Goal: Transaction & Acquisition: Purchase product/service

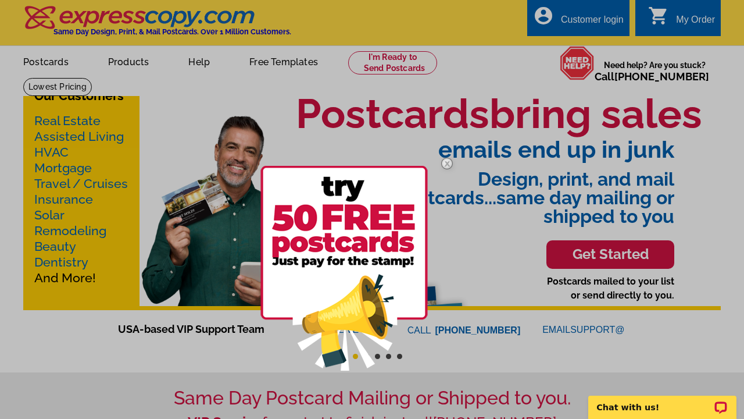
click at [134, 59] on div at bounding box center [372, 209] width 744 height 419
click at [445, 165] on img at bounding box center [447, 164] width 34 height 34
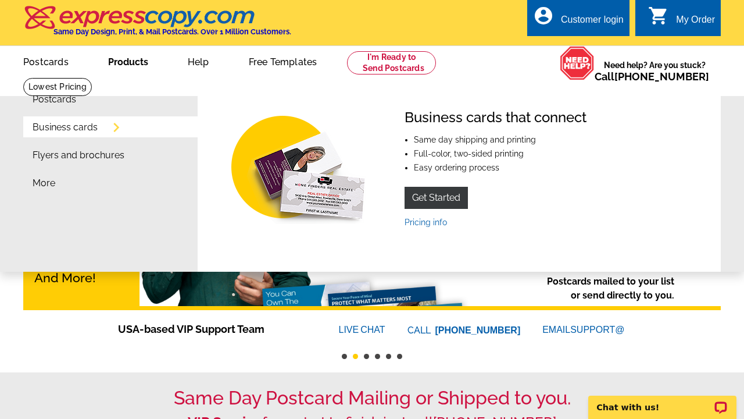
click at [134, 62] on link "Products" at bounding box center [128, 60] width 77 height 27
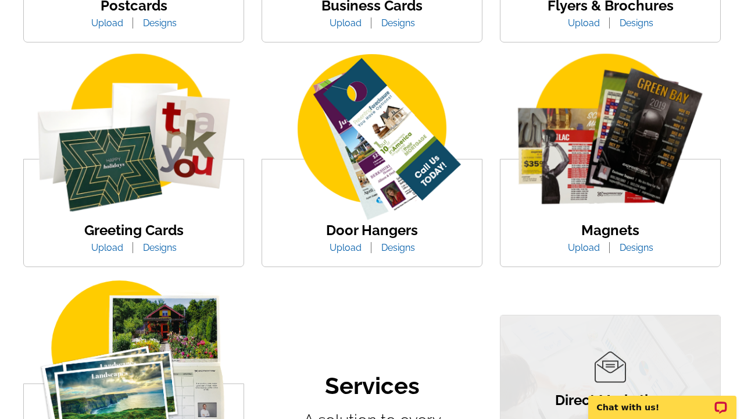
scroll to position [402, 0]
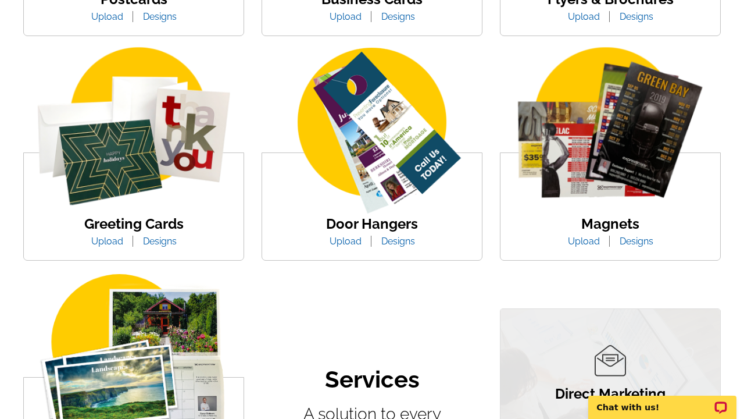
click at [387, 155] on img at bounding box center [372, 132] width 220 height 170
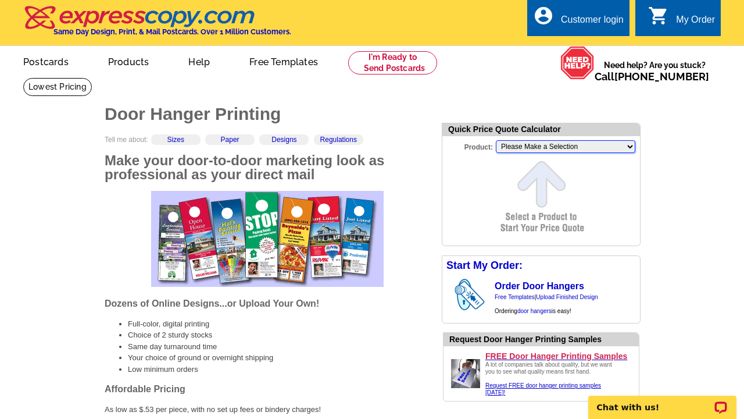
select select "3"
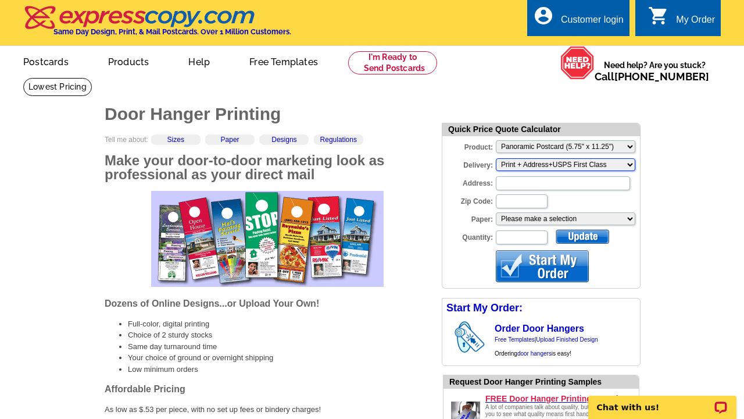
select select "3"
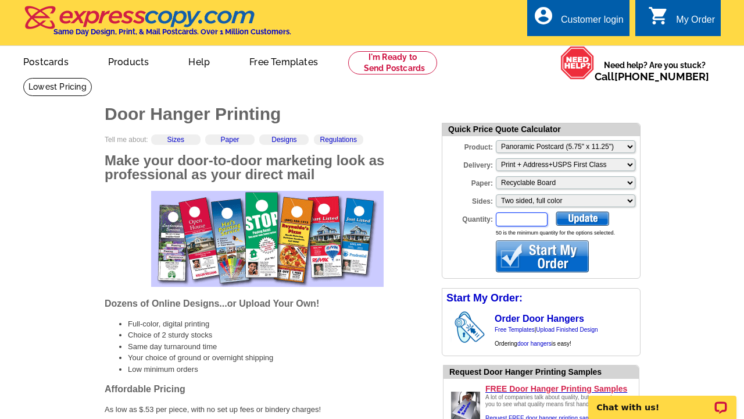
click at [504, 223] on input "Quantity:" at bounding box center [522, 219] width 52 height 14
type input "1000"
click at [574, 222] on div at bounding box center [582, 218] width 53 height 15
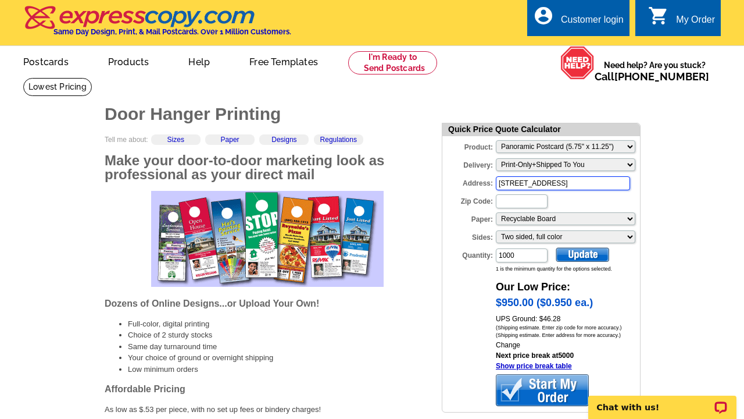
type input "5510 Cedarwood Drive"
click at [499, 203] on input "Zip Code:" at bounding box center [522, 201] width 52 height 14
type input "87402"
click at [469, 305] on form "Quick Price Quote Calculator Product: Please Make a Selection Jumbo Postcard (5…" at bounding box center [541, 268] width 199 height 290
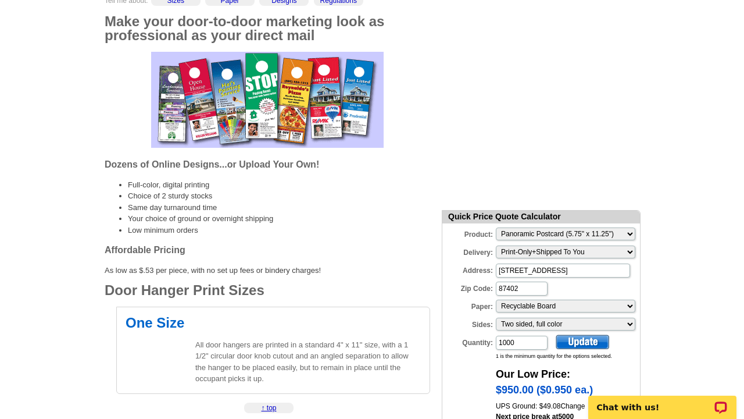
scroll to position [140, 0]
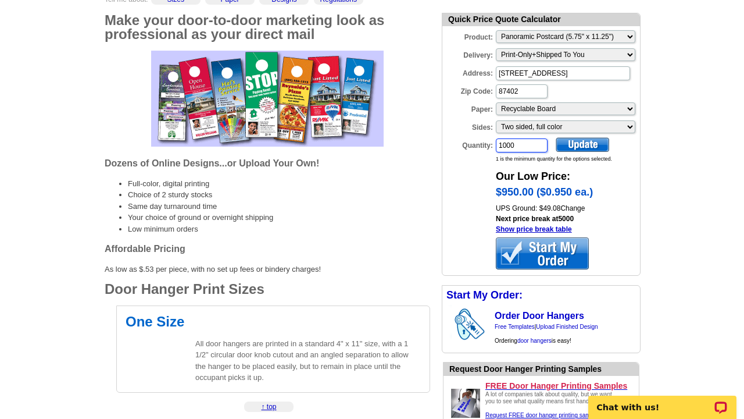
drag, startPoint x: 524, startPoint y: 145, endPoint x: 487, endPoint y: 143, distance: 37.2
click at [487, 143] on div "Quantity: 1000" at bounding box center [495, 145] width 106 height 16
click at [594, 140] on div at bounding box center [582, 144] width 53 height 15
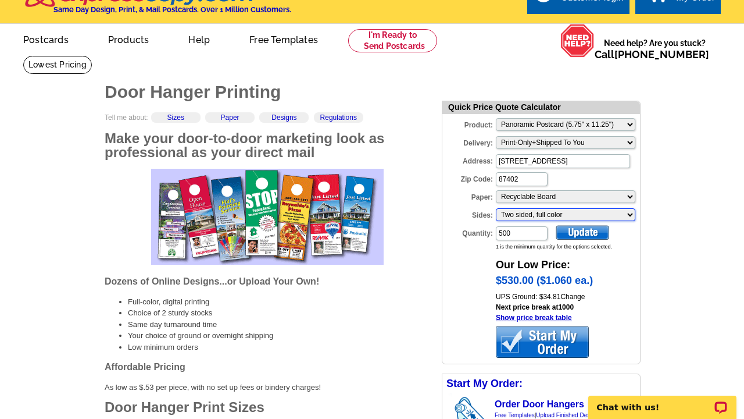
scroll to position [23, 0]
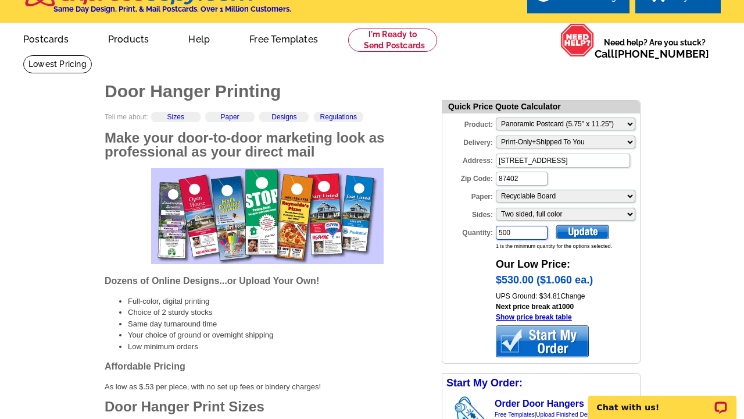
drag, startPoint x: 524, startPoint y: 231, endPoint x: 425, endPoint y: 230, distance: 98.8
click at [580, 238] on div at bounding box center [582, 231] width 53 height 15
click at [527, 230] on input "100" at bounding box center [522, 233] width 52 height 14
type input "1000"
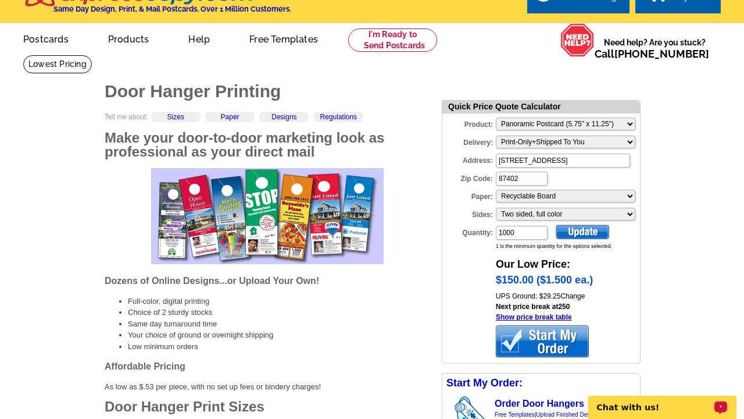
click at [567, 237] on div at bounding box center [582, 231] width 53 height 15
select select "2"
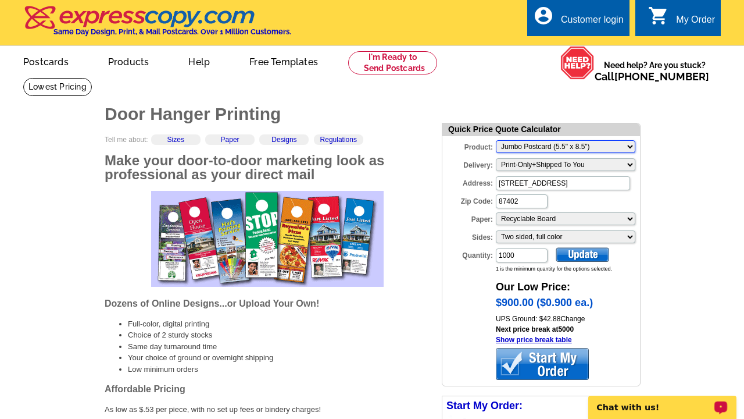
scroll to position [0, 0]
